Goal: Information Seeking & Learning: Compare options

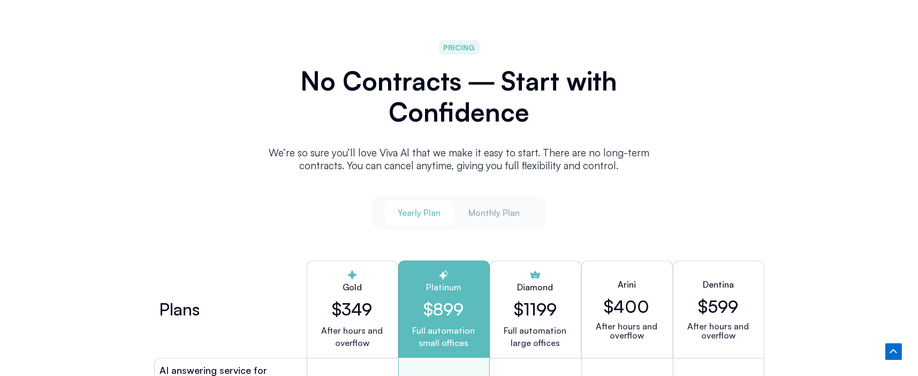
scroll to position [2677, 0]
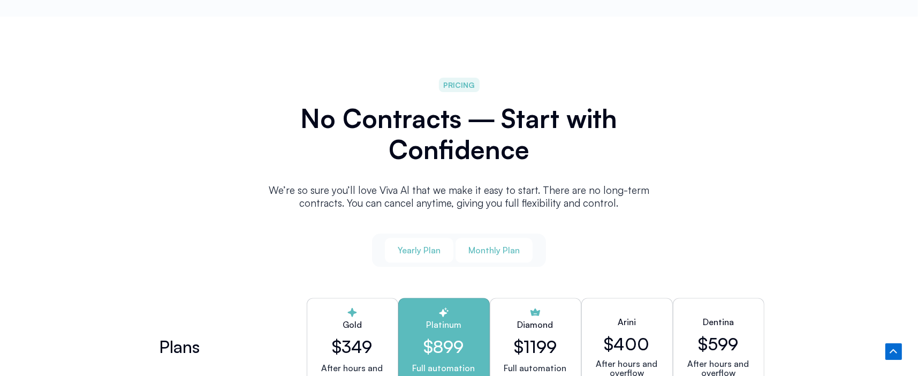
click at [501, 244] on span "Monthly Plan" at bounding box center [493, 250] width 51 height 12
click at [503, 245] on span "Monthly Plan" at bounding box center [493, 250] width 51 height 12
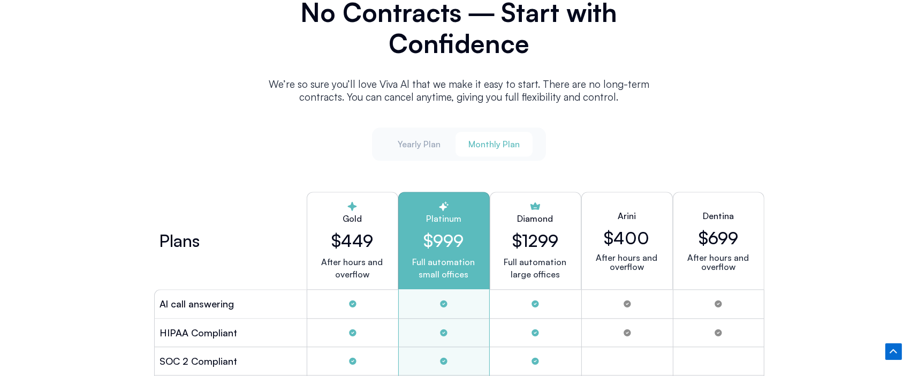
scroll to position [2891, 0]
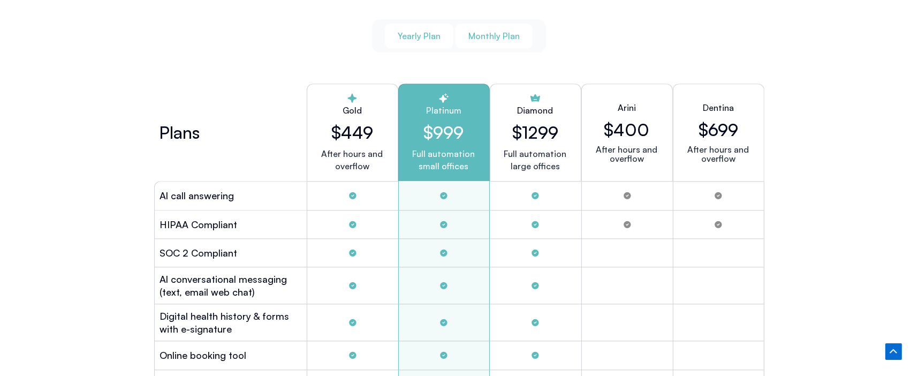
click at [426, 32] on span "Yearly Plan" at bounding box center [419, 36] width 43 height 12
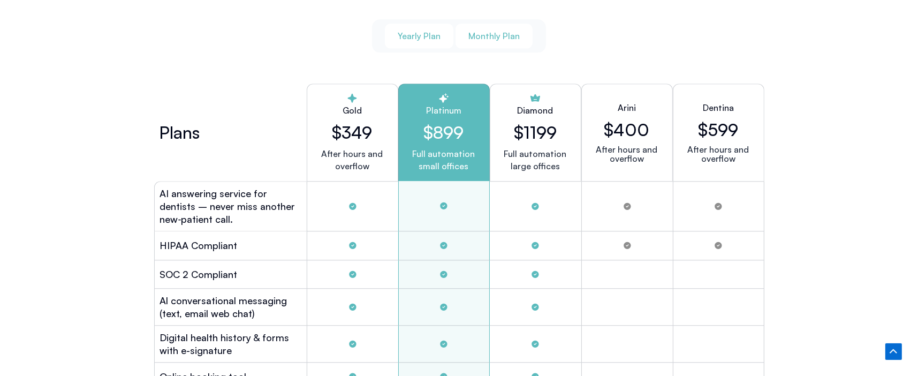
click at [497, 30] on span "Monthly Plan" at bounding box center [493, 36] width 51 height 12
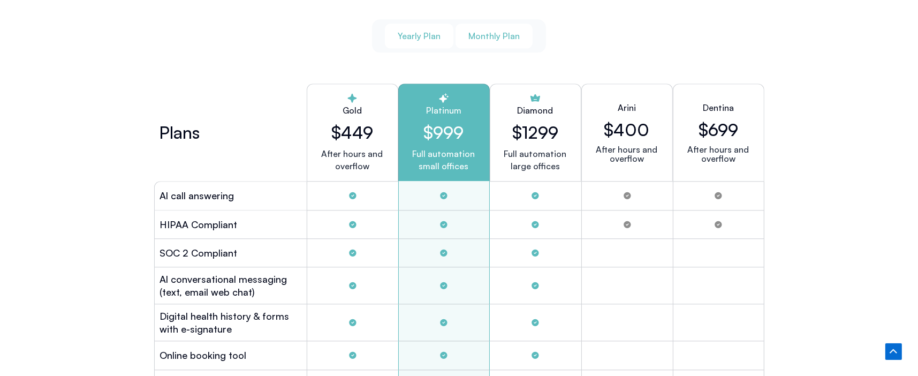
click at [434, 34] on span "Yearly Plan" at bounding box center [419, 36] width 43 height 12
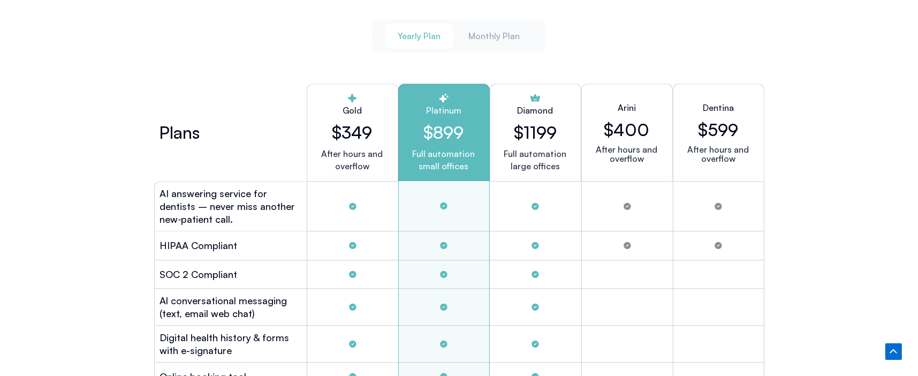
click at [411, 32] on span "Yearly Plan" at bounding box center [419, 36] width 43 height 12
click at [479, 30] on span "Monthly Plan" at bounding box center [493, 36] width 51 height 12
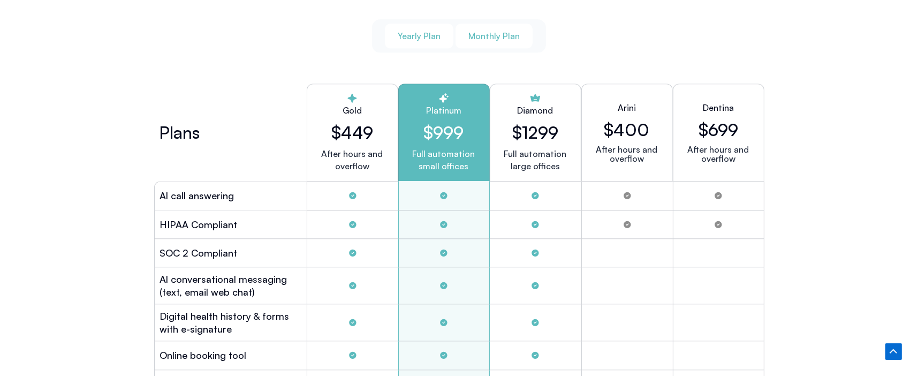
click at [434, 31] on span "Yearly Plan" at bounding box center [419, 36] width 43 height 12
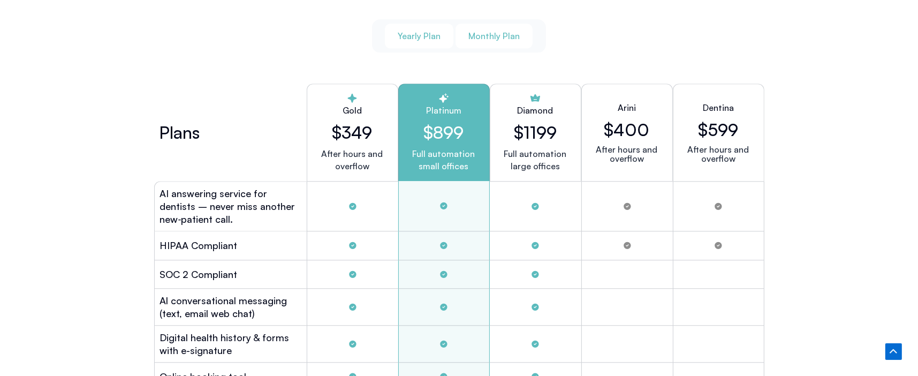
click at [503, 35] on span "Monthly Plan" at bounding box center [493, 36] width 51 height 12
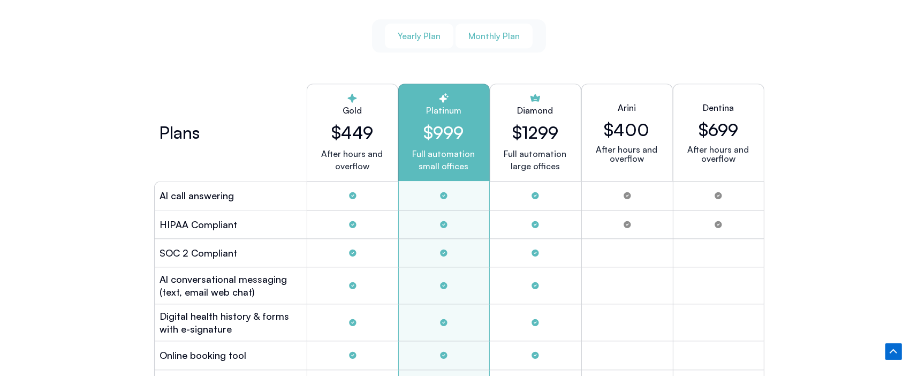
click at [407, 30] on span "Yearly Plan" at bounding box center [419, 36] width 43 height 12
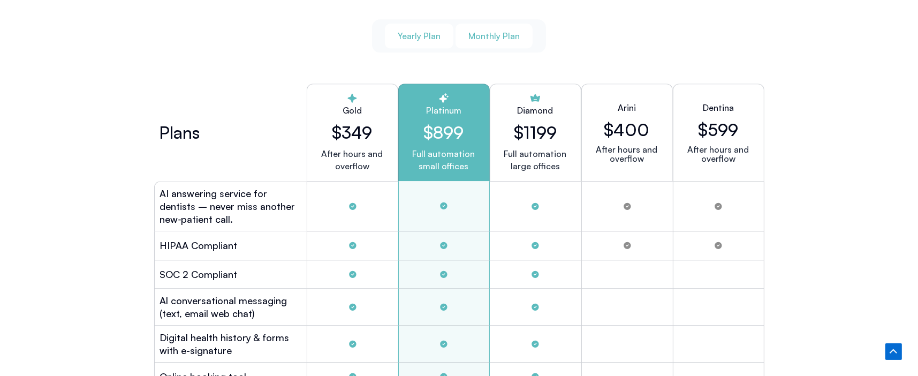
click at [502, 26] on button "Monthly Plan" at bounding box center [494, 36] width 77 height 25
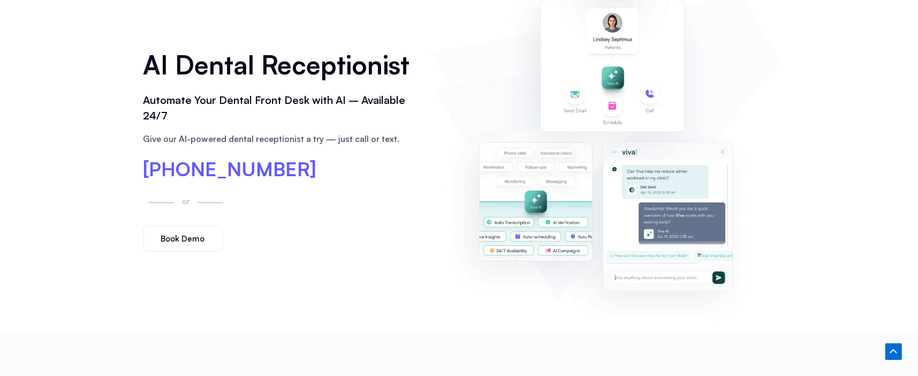
scroll to position [0, 0]
